Goal: Use online tool/utility

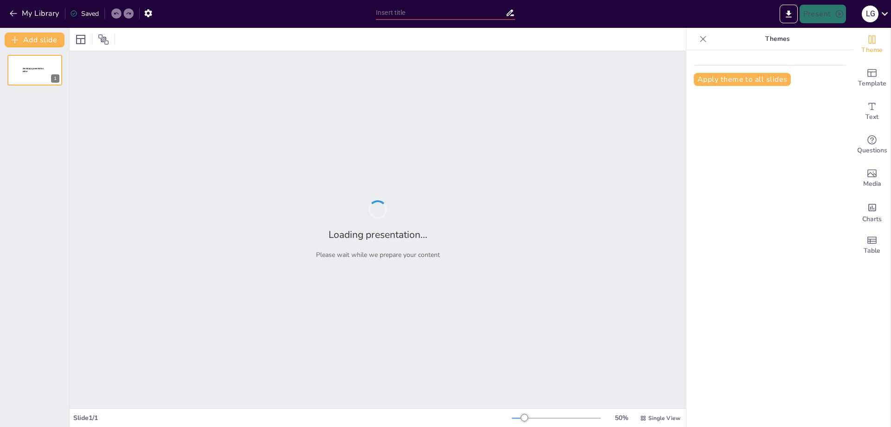
type input "Step-by-[PERSON_NAME] to Balancing Equations with Examples"
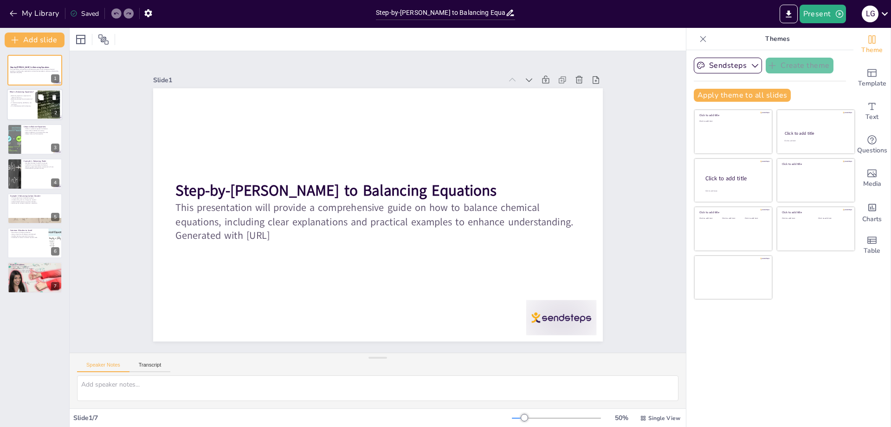
click at [43, 104] on div at bounding box center [49, 105] width 38 height 28
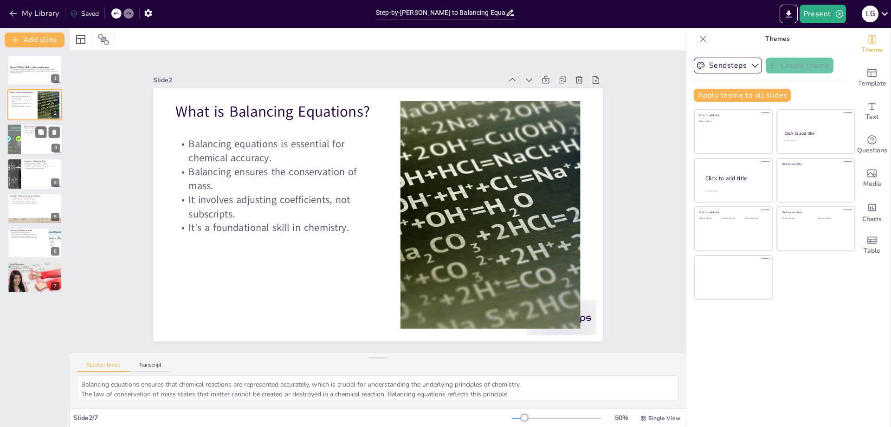
click at [35, 146] on div at bounding box center [35, 139] width 56 height 32
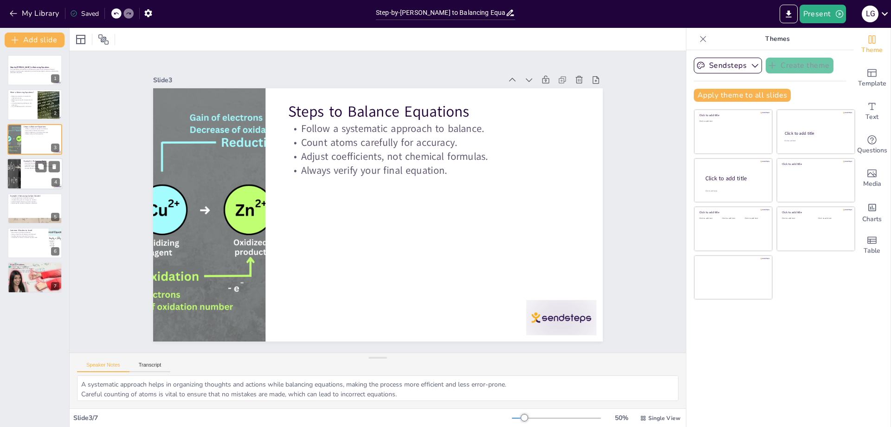
click at [35, 183] on div at bounding box center [35, 174] width 56 height 32
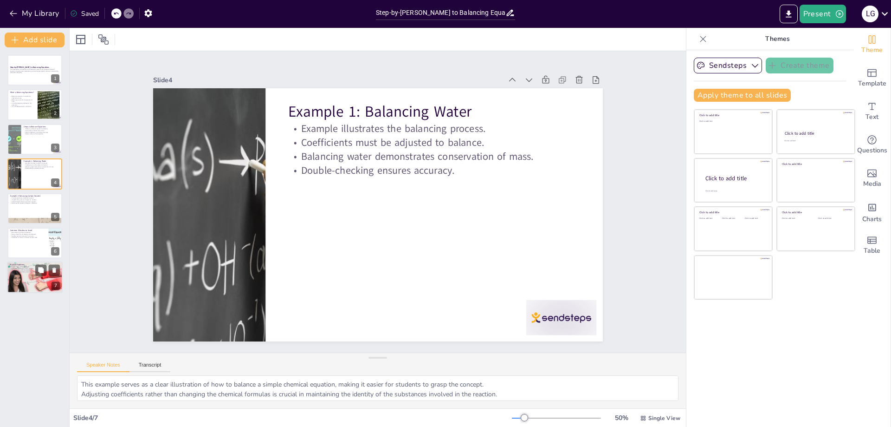
click at [32, 281] on div at bounding box center [35, 278] width 56 height 32
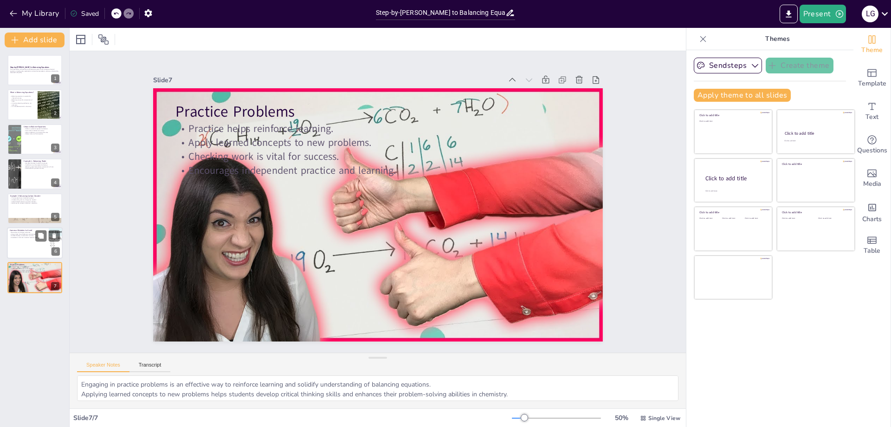
click at [24, 244] on div at bounding box center [35, 243] width 56 height 32
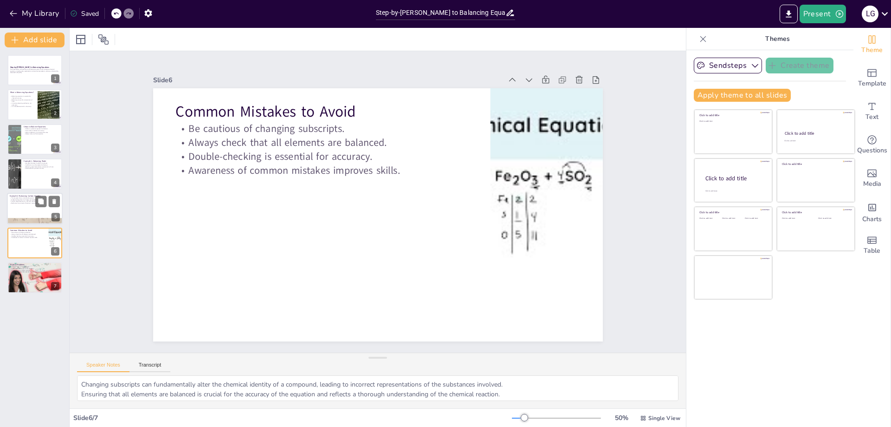
click at [22, 209] on div at bounding box center [35, 209] width 56 height 32
type textarea "This example highlights that not all equations require adjustments; some may al…"
